Goal: Task Accomplishment & Management: Manage account settings

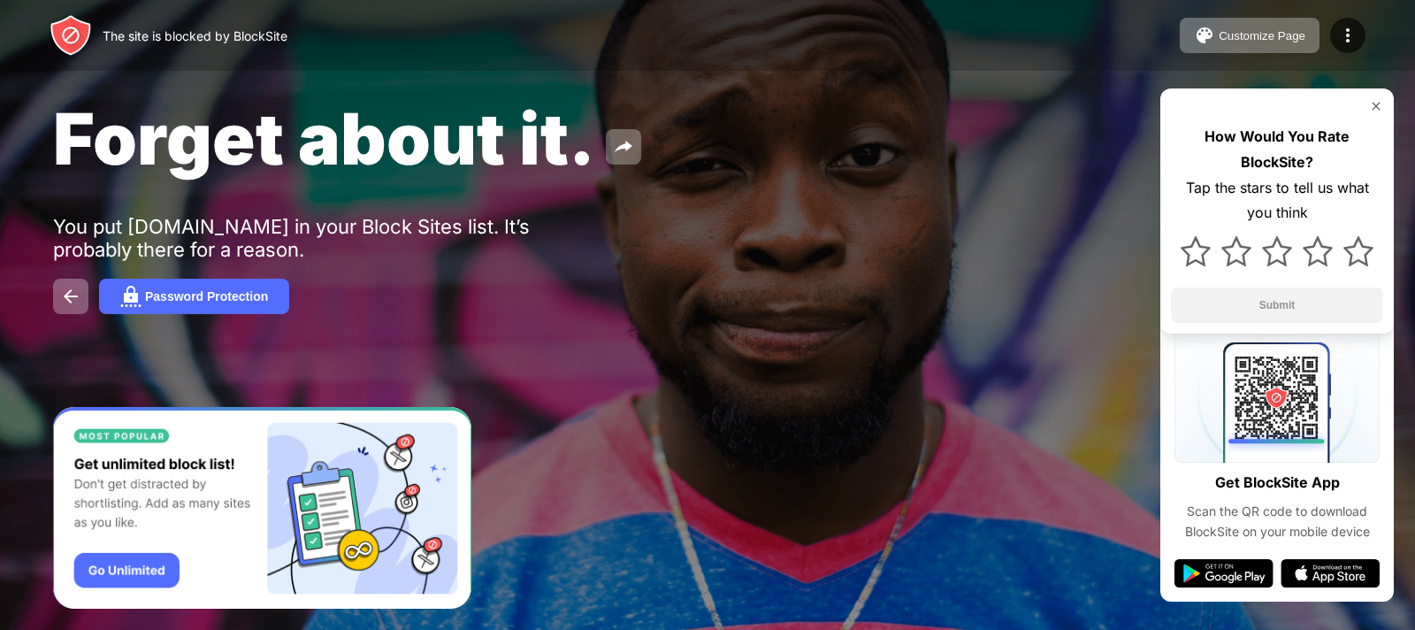
click at [1373, 109] on img at bounding box center [1376, 106] width 14 height 14
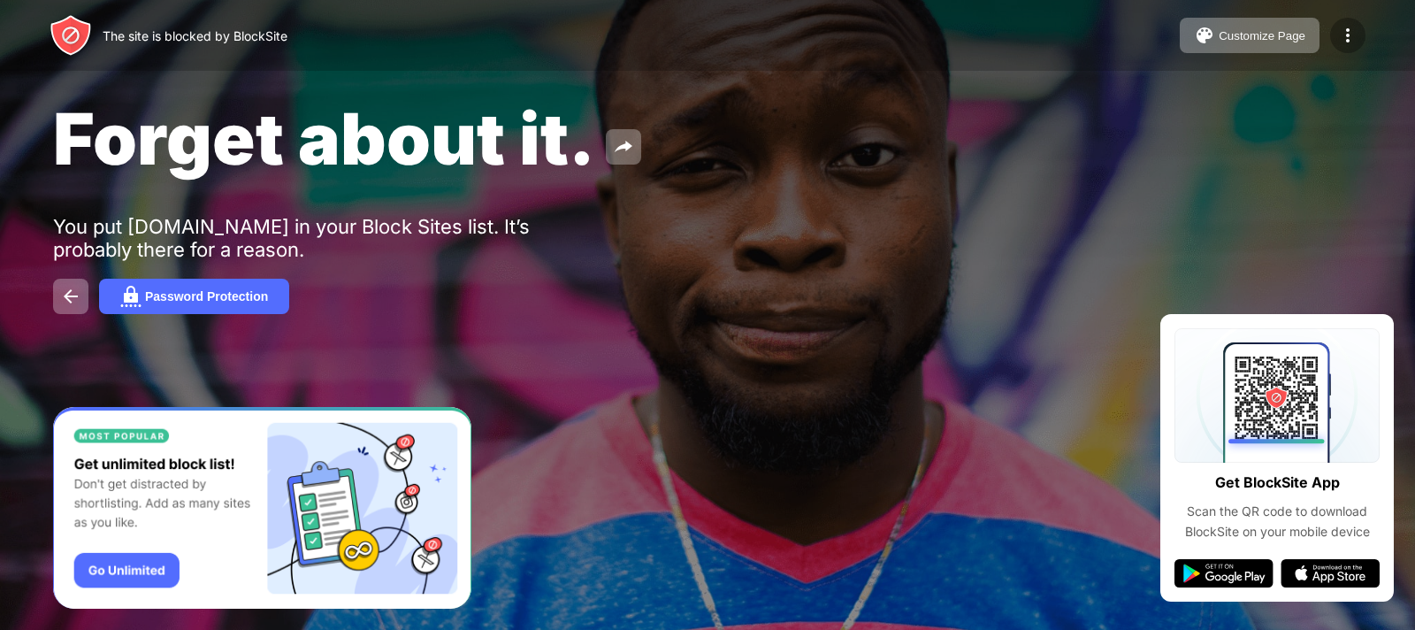
click at [1341, 36] on img at bounding box center [1347, 35] width 21 height 21
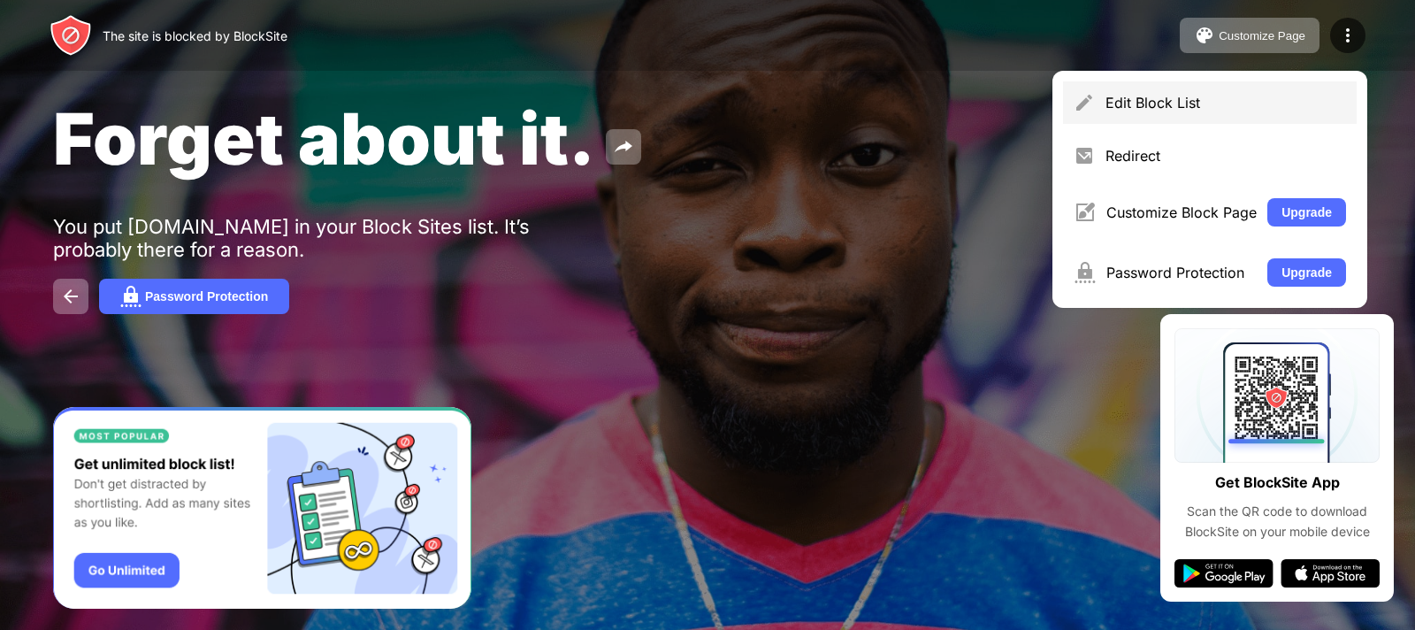
click at [1238, 97] on div "Edit Block List" at bounding box center [1225, 103] width 241 height 18
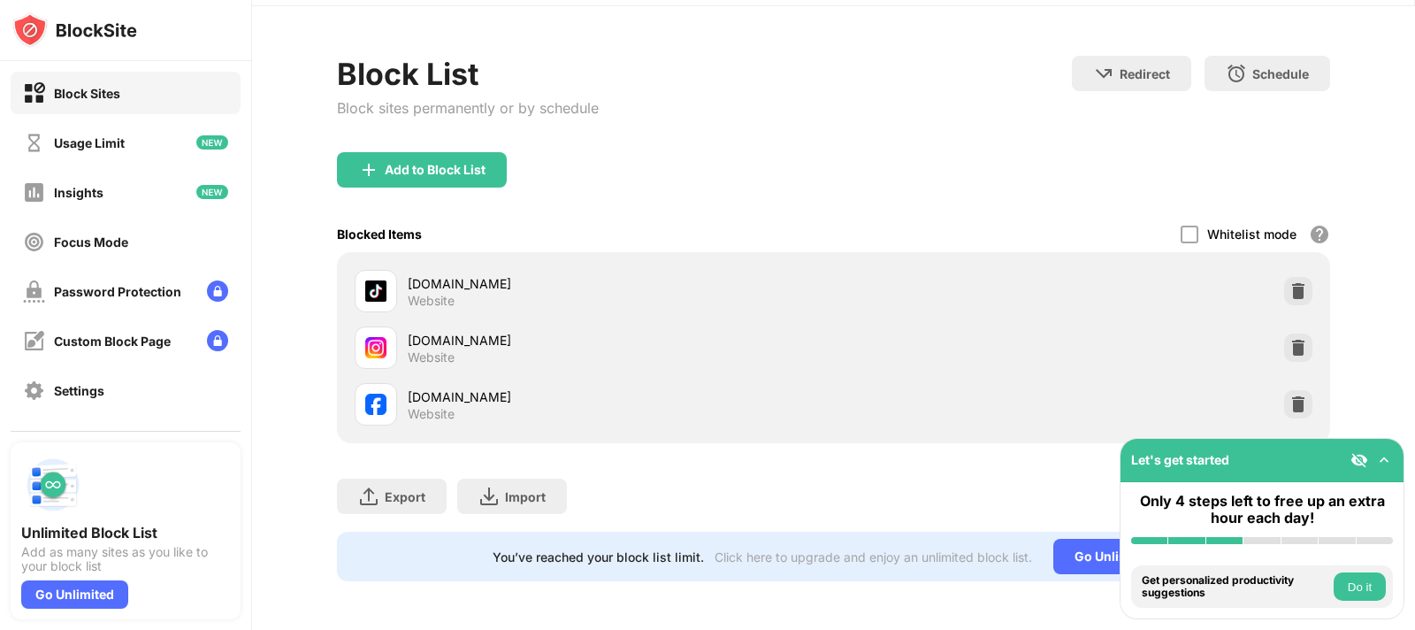
scroll to position [69, 0]
click at [1289, 395] on img at bounding box center [1298, 403] width 18 height 18
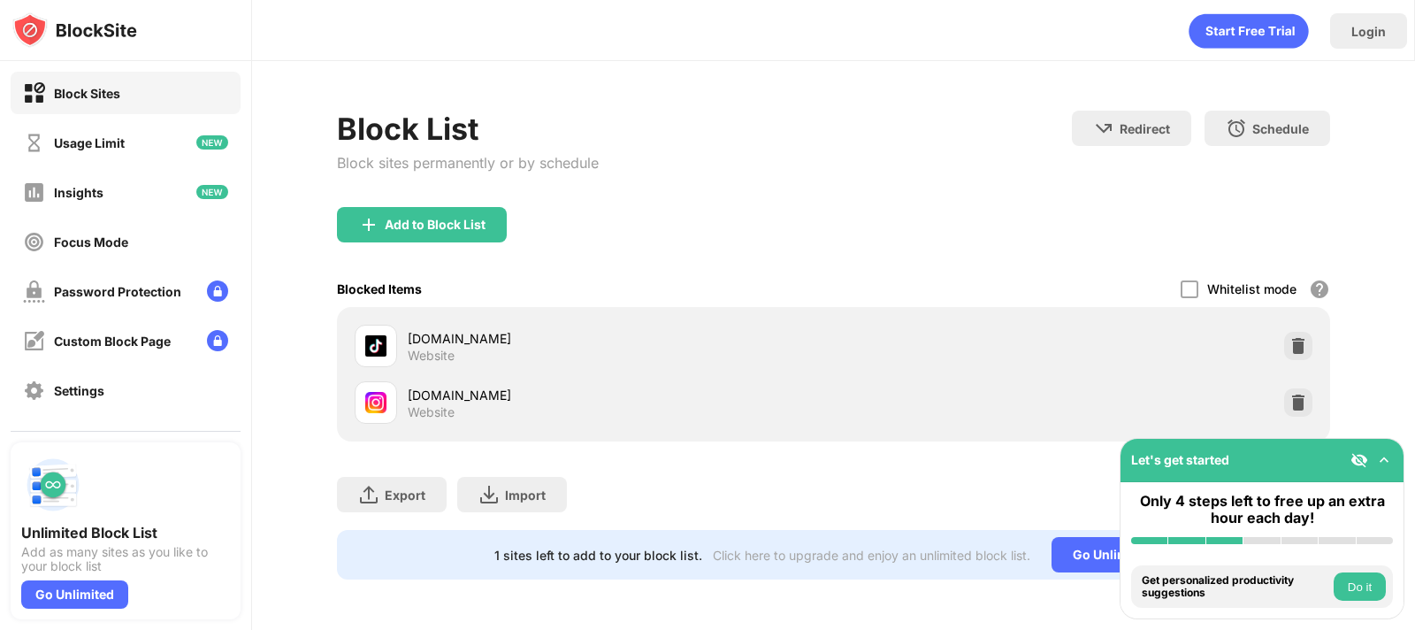
scroll to position [0, 0]
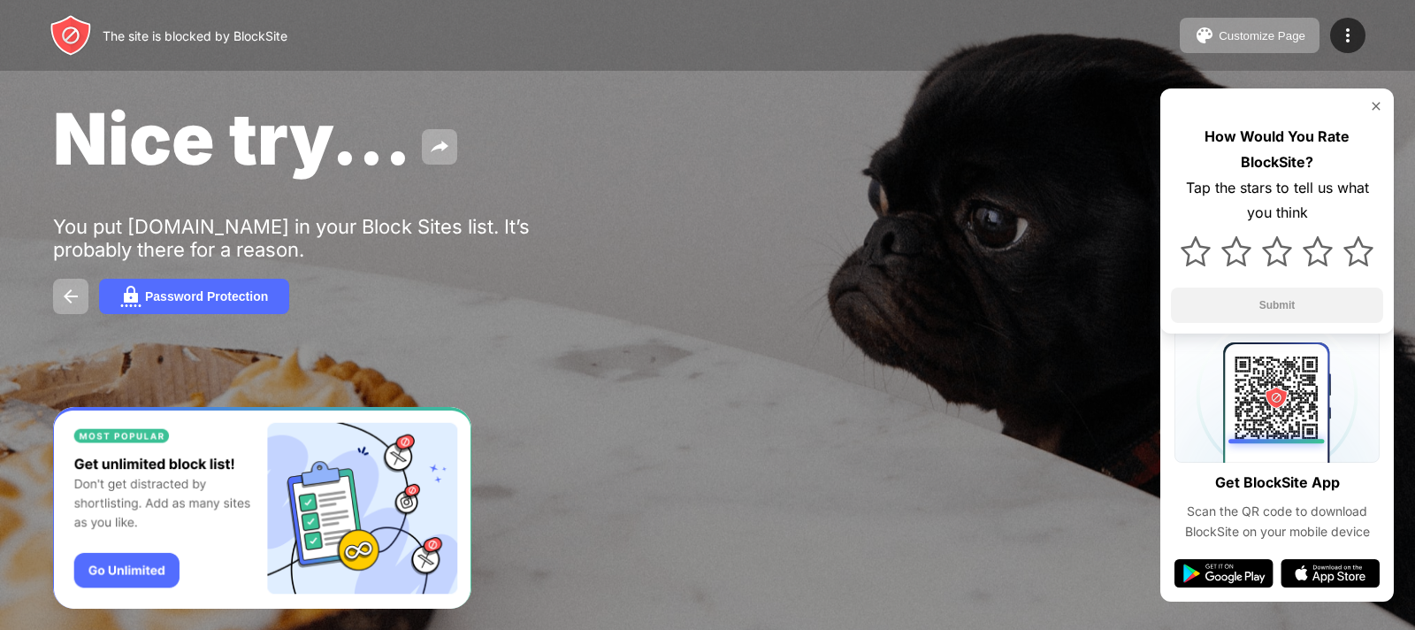
click at [1376, 108] on img at bounding box center [1376, 106] width 14 height 14
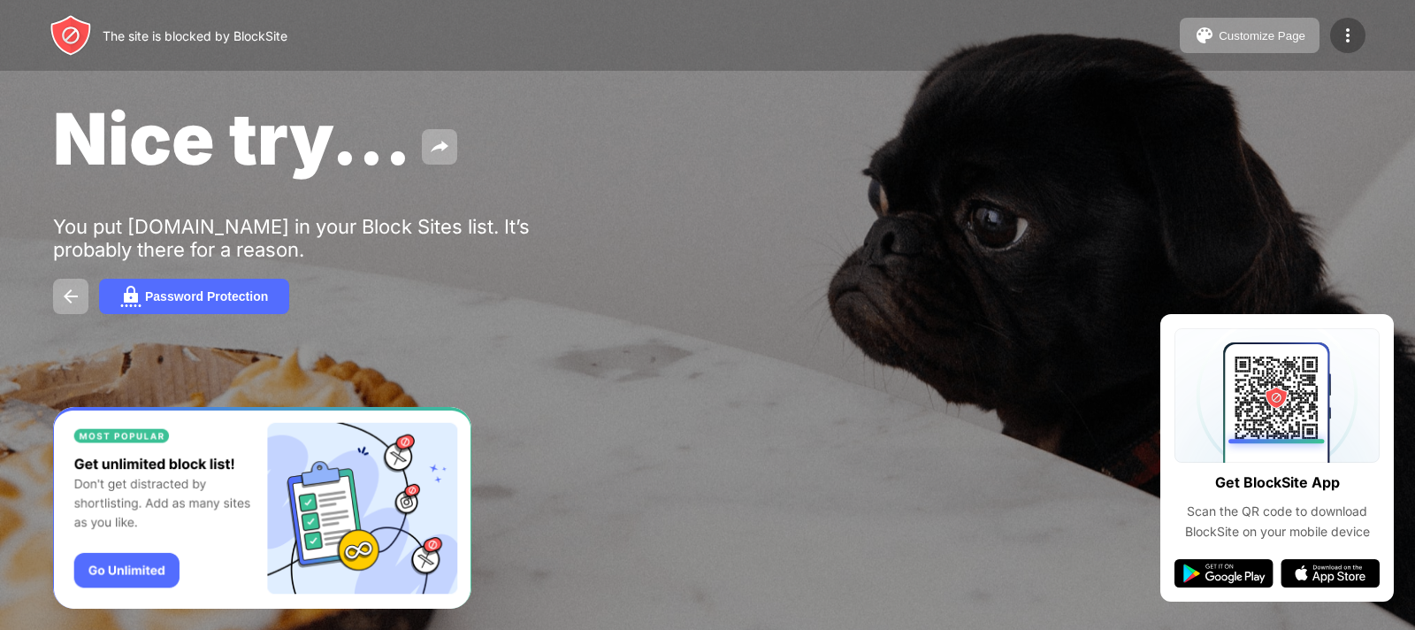
click at [1355, 42] on img at bounding box center [1347, 35] width 21 height 21
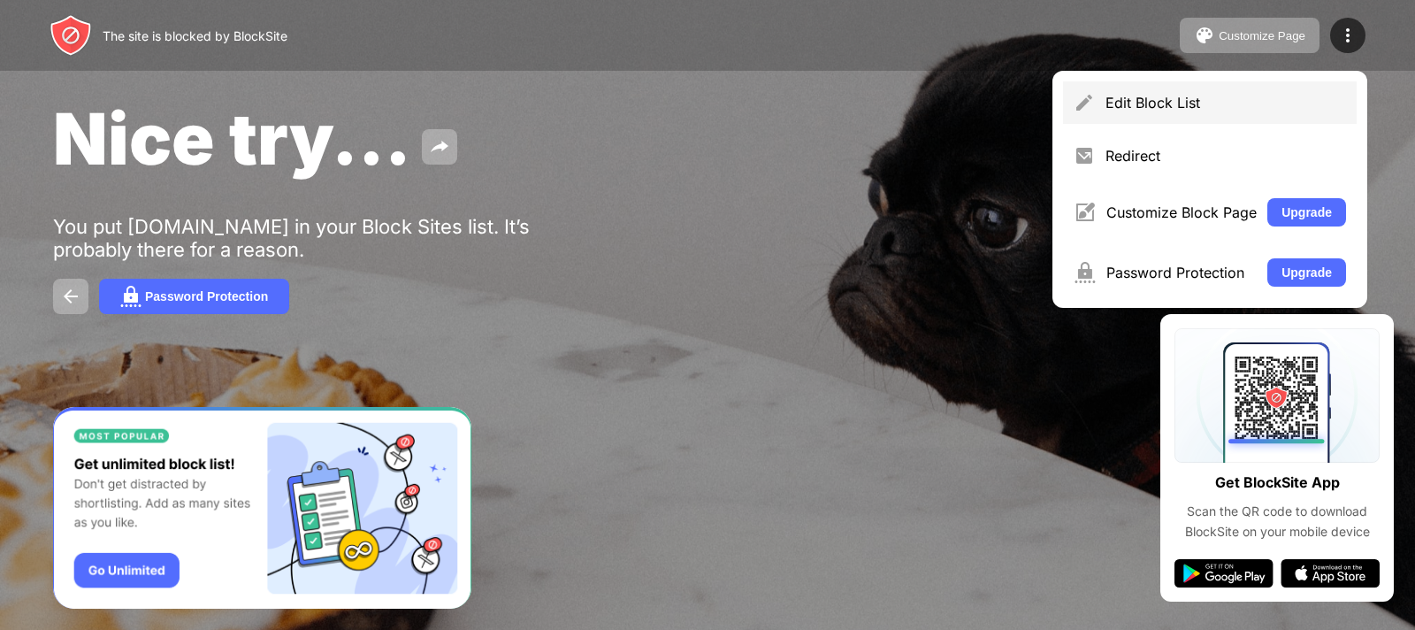
click at [1195, 99] on div "Edit Block List" at bounding box center [1225, 103] width 241 height 18
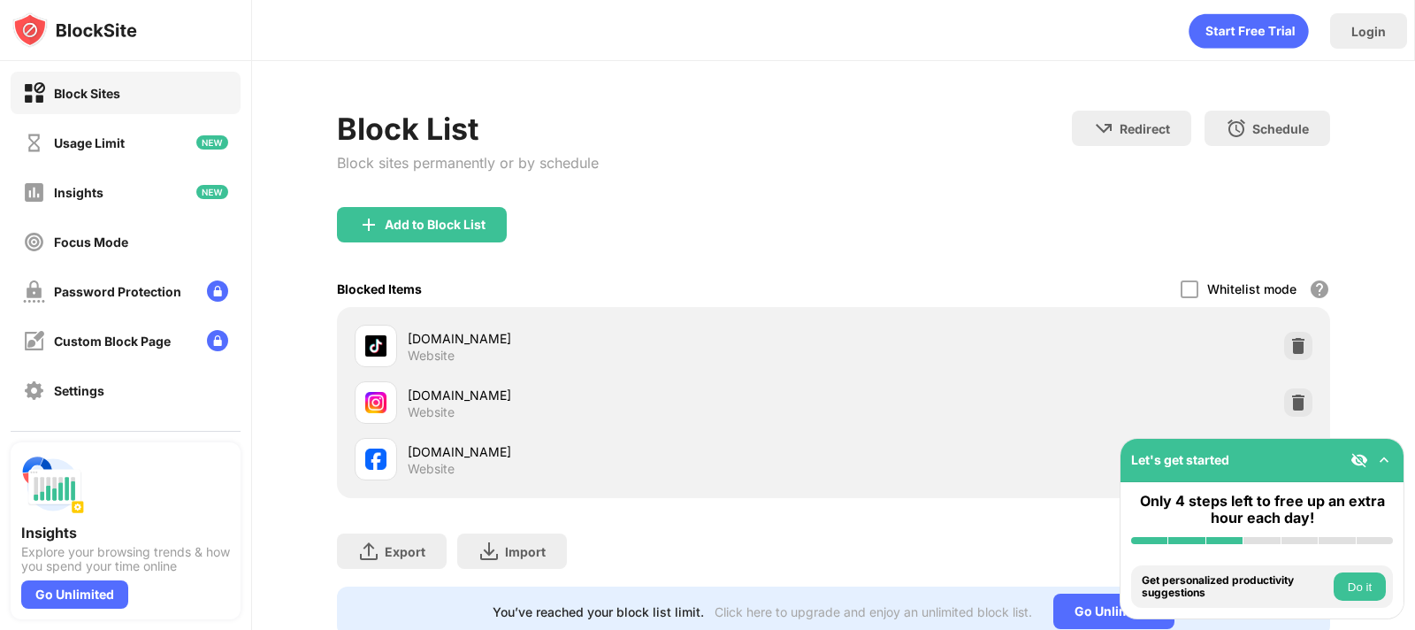
scroll to position [69, 0]
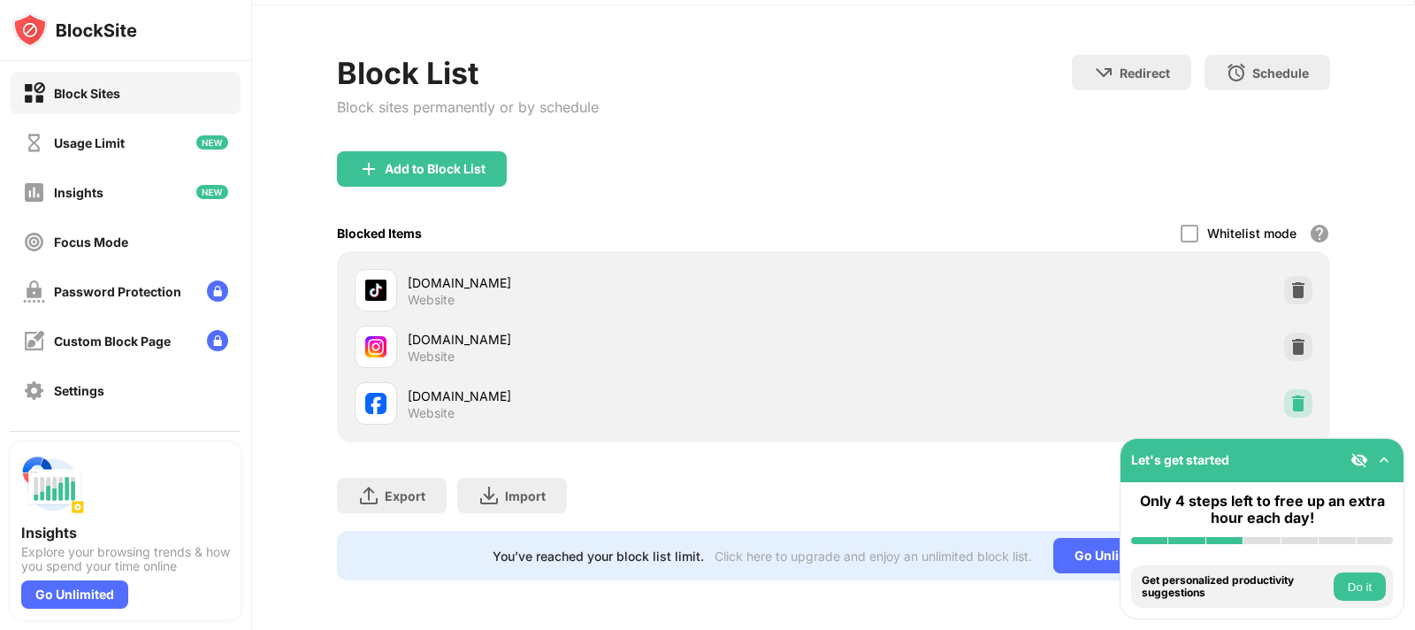
click at [1289, 394] on img at bounding box center [1298, 403] width 18 height 18
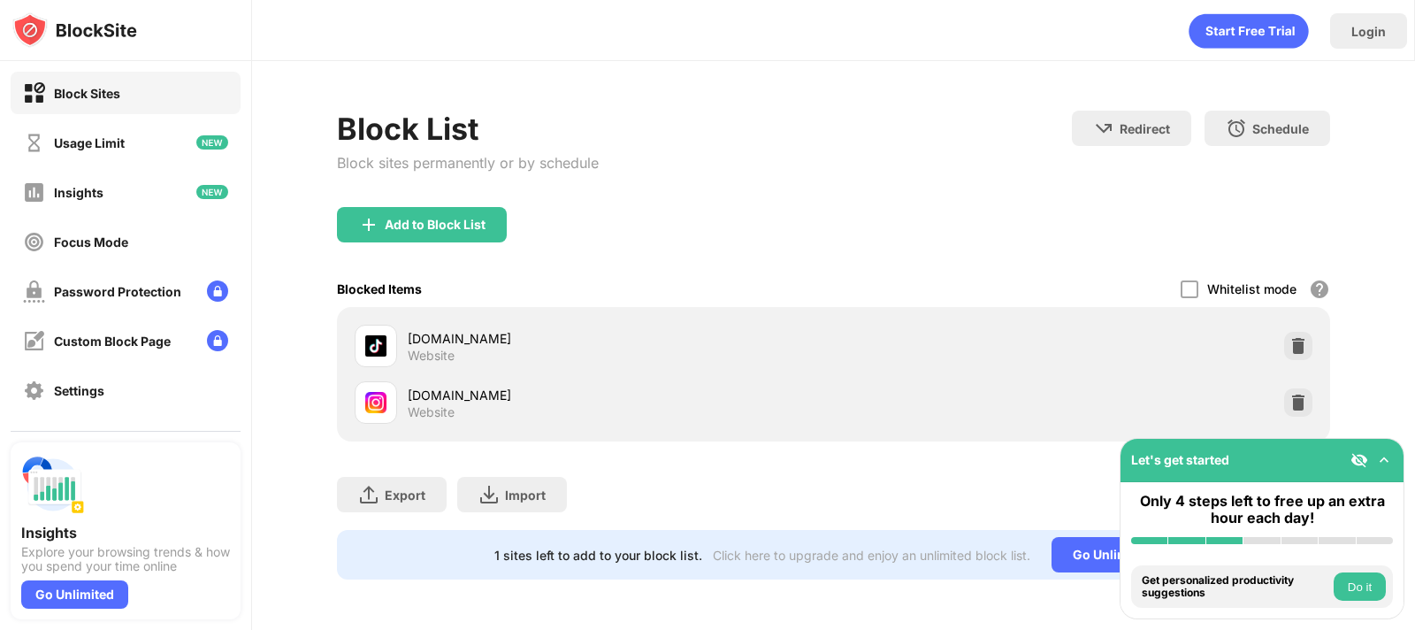
scroll to position [0, 0]
